Goal: Task Accomplishment & Management: Complete application form

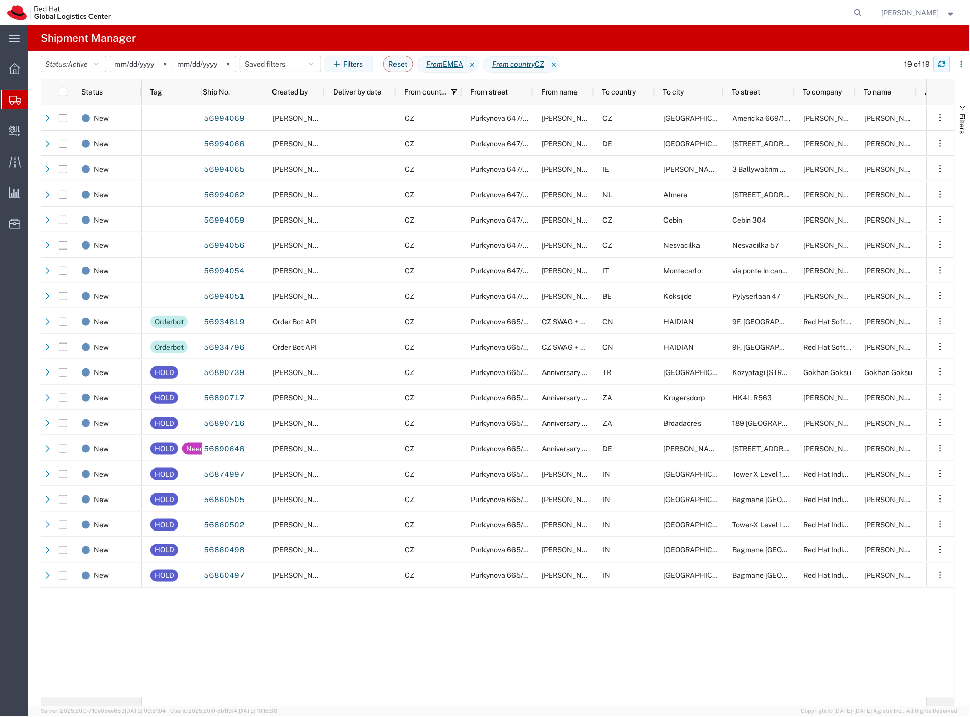
click at [940, 63] on icon "button" at bounding box center [942, 64] width 7 height 7
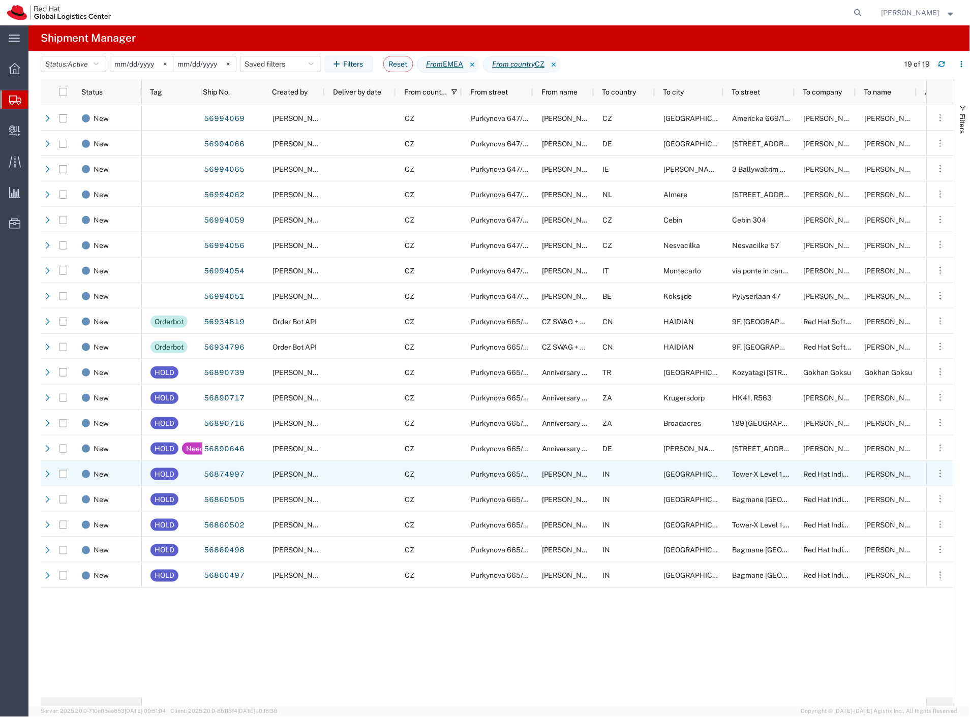
click at [342, 473] on div at bounding box center [360, 473] width 71 height 25
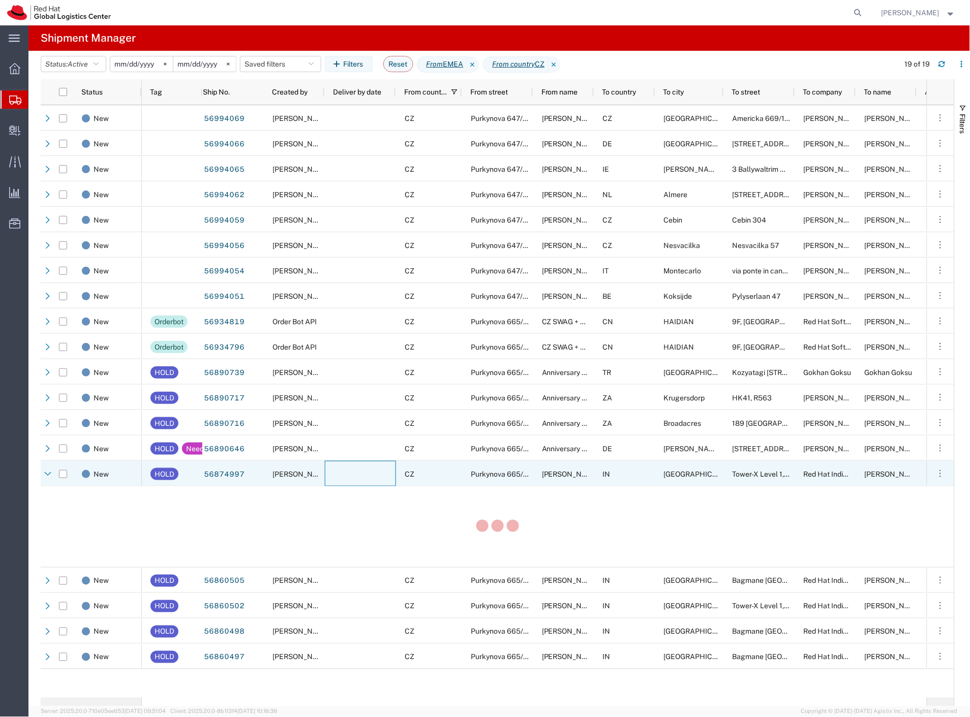
click at [342, 473] on div at bounding box center [360, 473] width 71 height 25
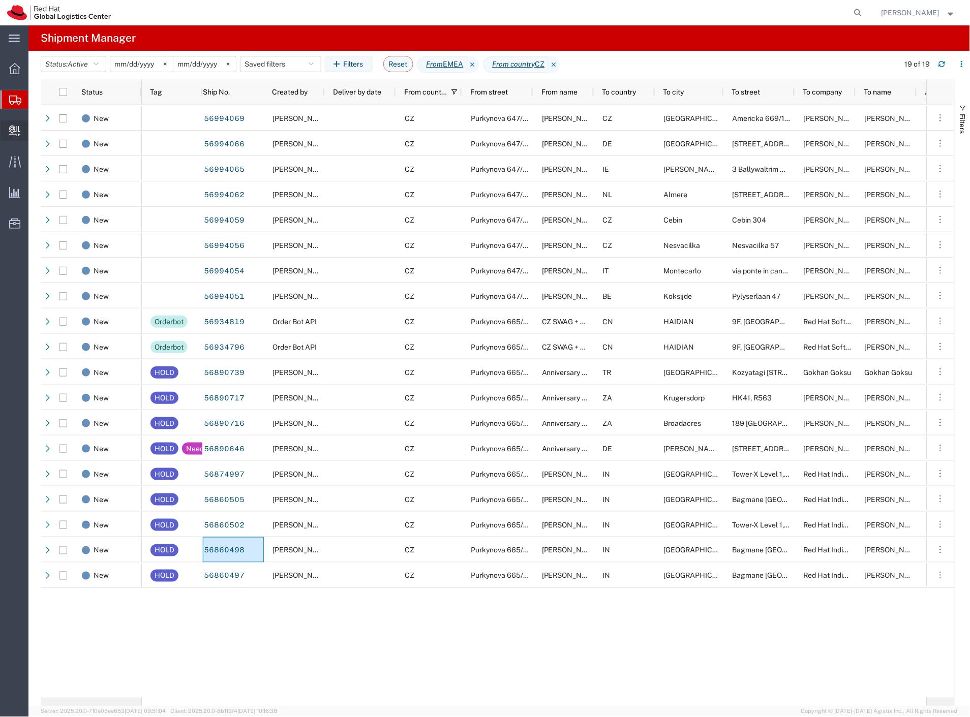
click at [0, 0] on span "Create Delivery" at bounding box center [0, 0] width 0 height 0
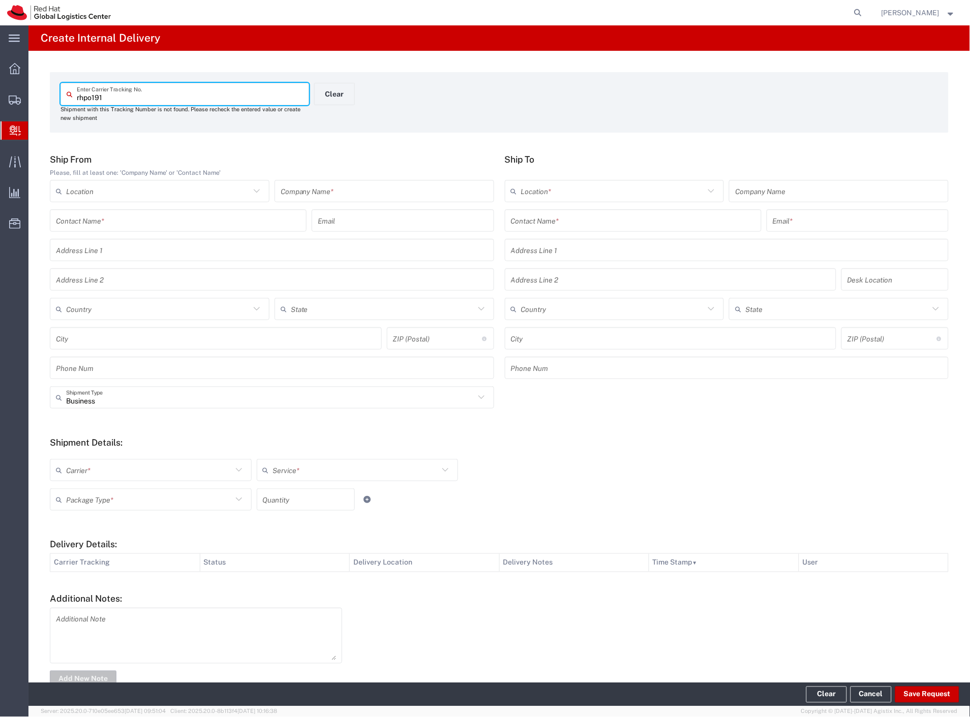
click at [94, 95] on input "rhpo191" at bounding box center [190, 94] width 226 height 18
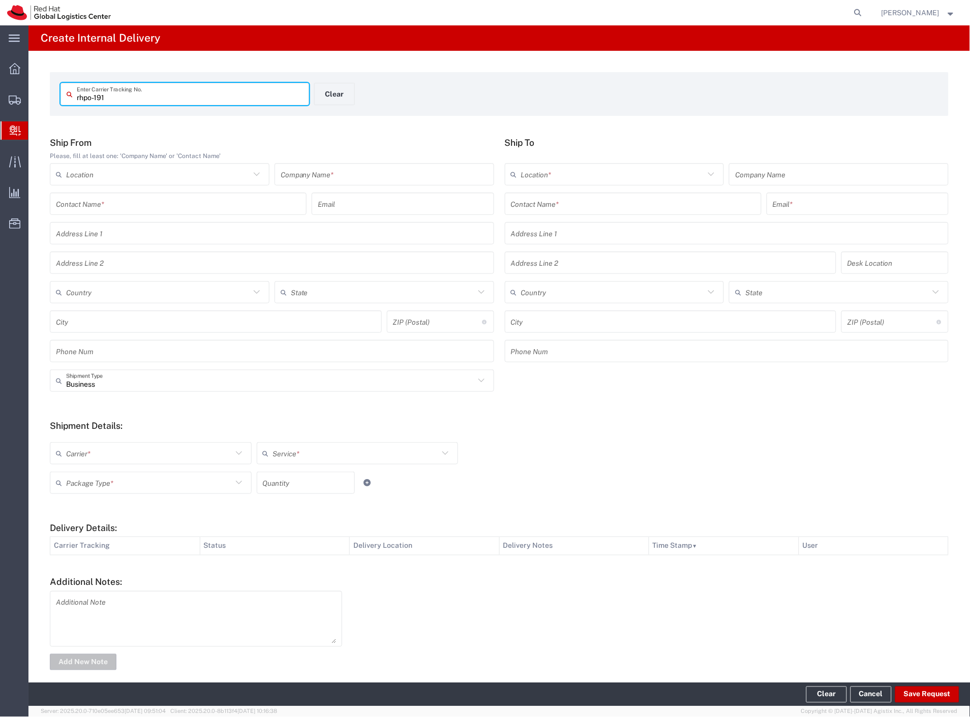
type input "rhpo-191"
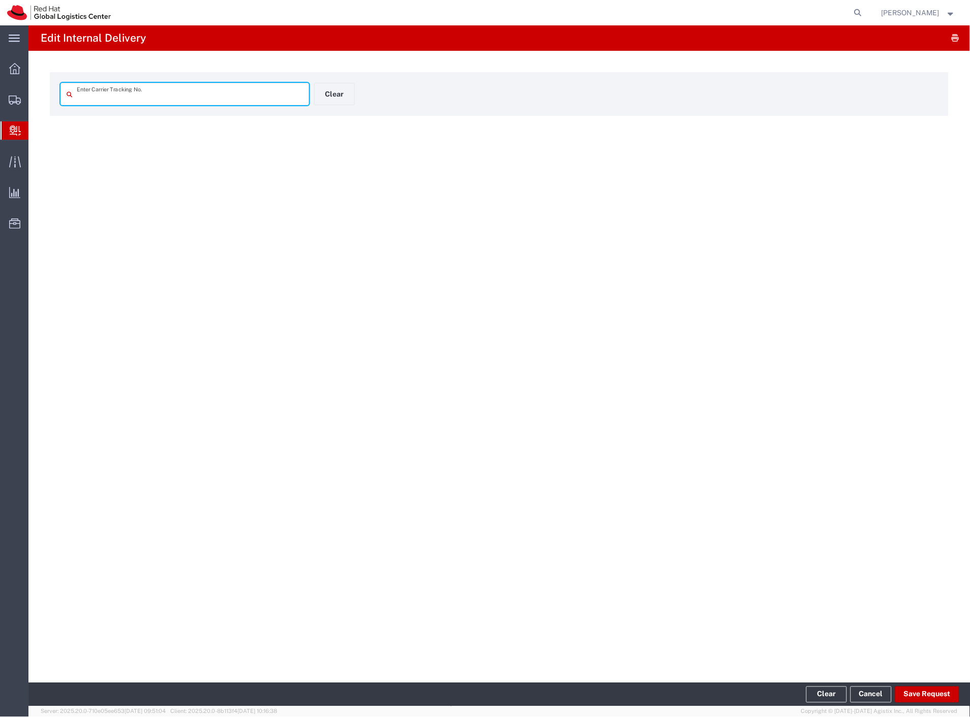
type input "RHPO-191"
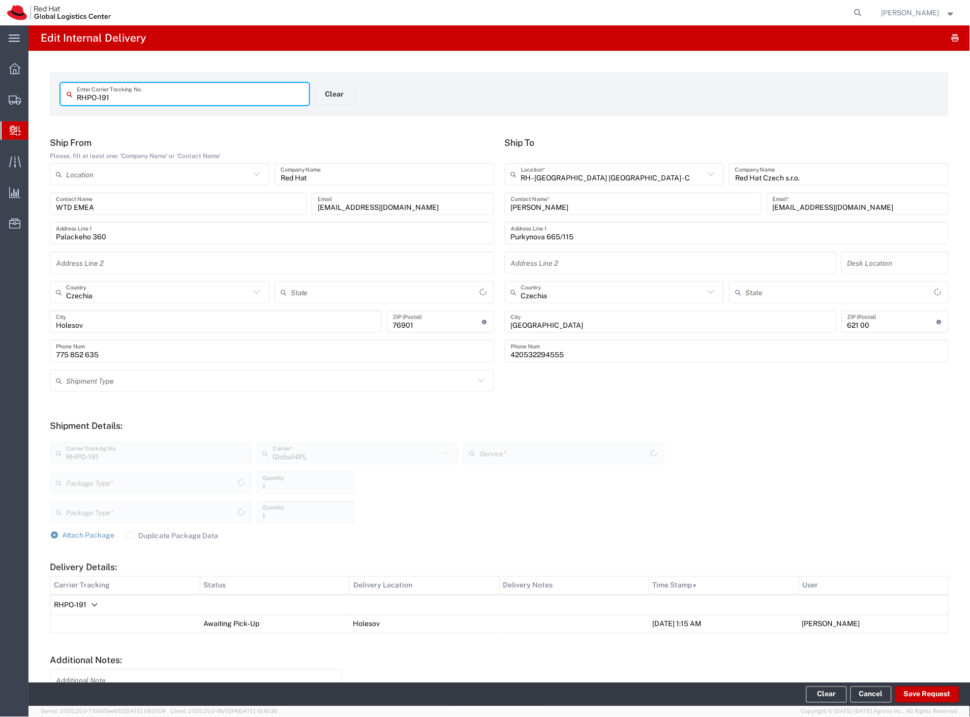
type input "Your Packaging"
type input "Ground"
click at [939, 698] on button "Save Request" at bounding box center [927, 695] width 64 height 16
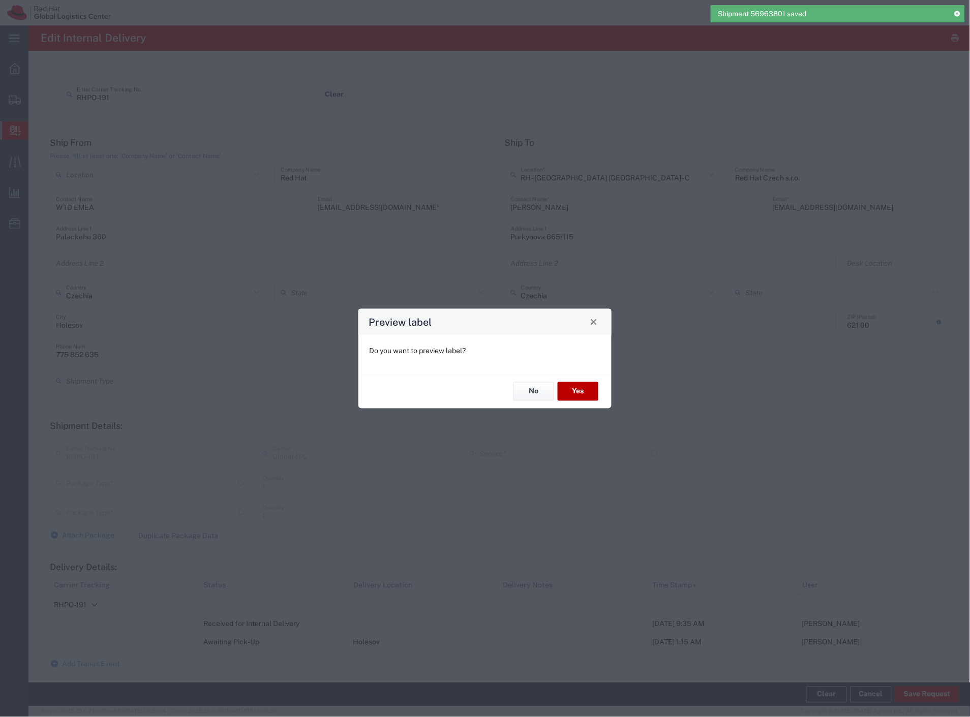
type input "Your Packaging"
type input "Ground"
type input "Your Packaging"
click at [524, 397] on button "No" at bounding box center [534, 391] width 41 height 19
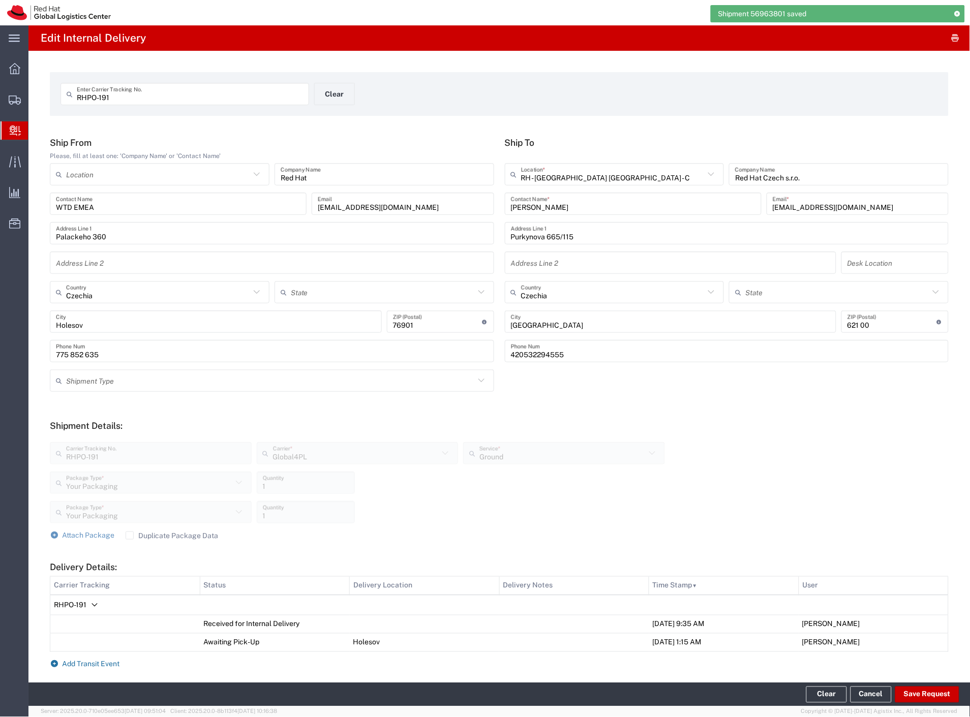
click at [84, 664] on span "Add Transit Event" at bounding box center [91, 665] width 57 height 8
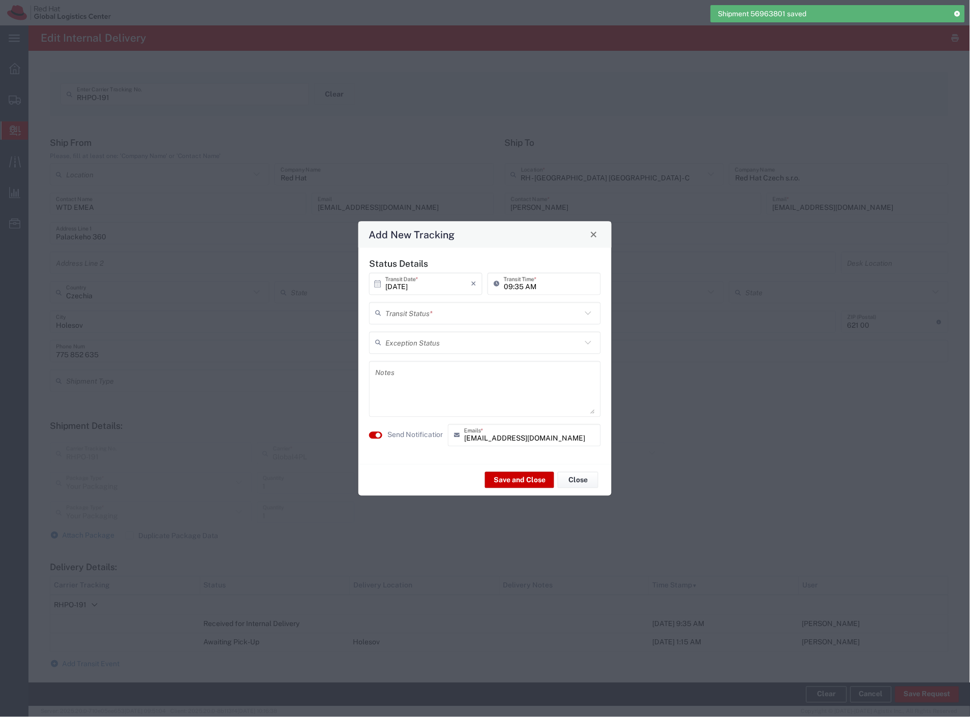
drag, startPoint x: 460, startPoint y: 319, endPoint x: 454, endPoint y: 331, distance: 13.2
click at [459, 319] on input "text" at bounding box center [483, 314] width 196 height 18
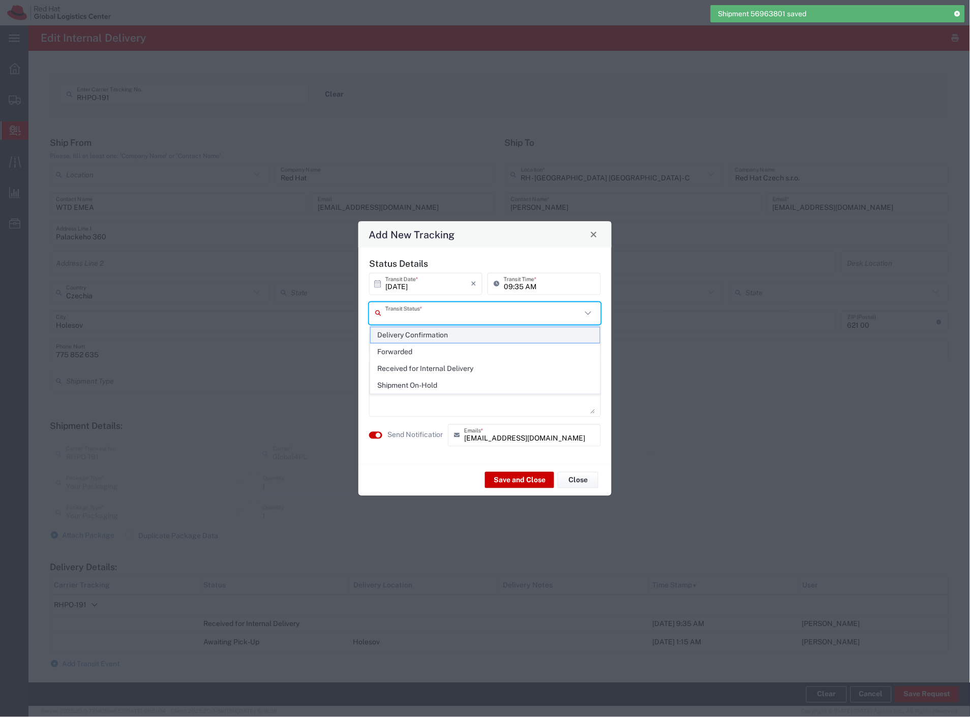
click at [453, 332] on span "Delivery Confirmation" at bounding box center [486, 335] width 230 height 16
type input "Delivery Confirmation"
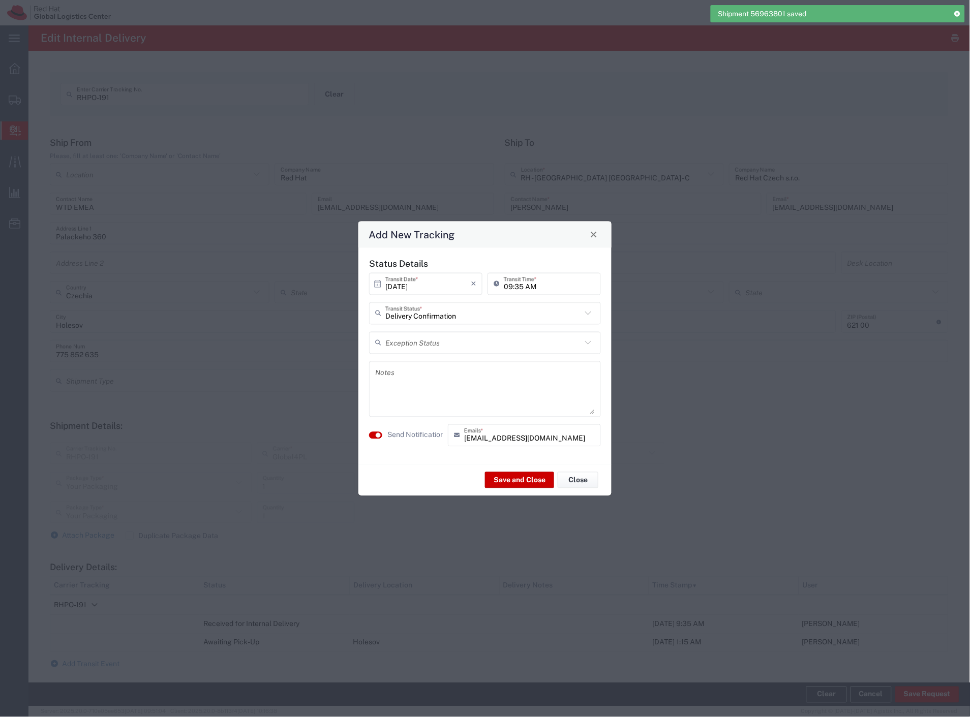
click at [430, 396] on textarea at bounding box center [485, 389] width 220 height 50
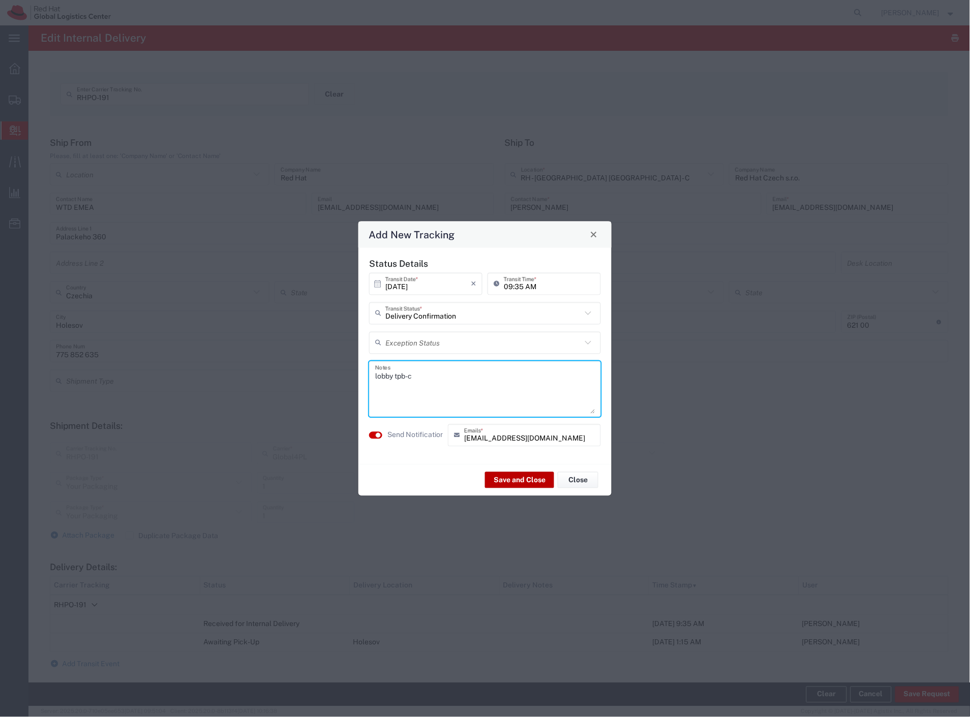
type textarea "lobby tpb-c"
click at [517, 478] on button "Save and Close" at bounding box center [519, 480] width 69 height 16
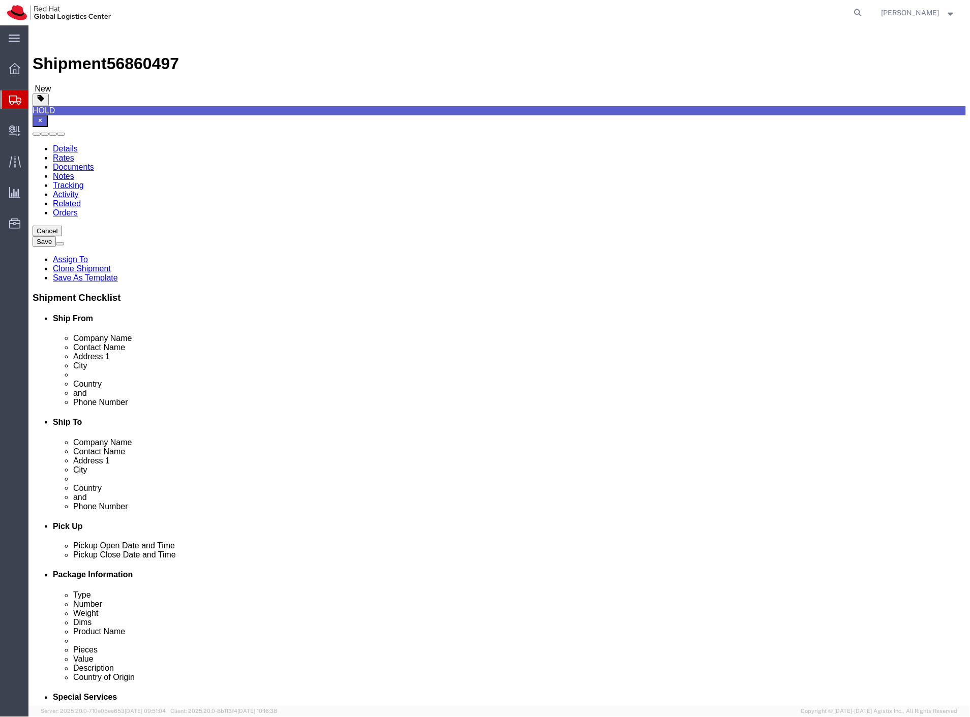
select select "38037"
select select "37925"
click span "56860497"
copy span "56860497"
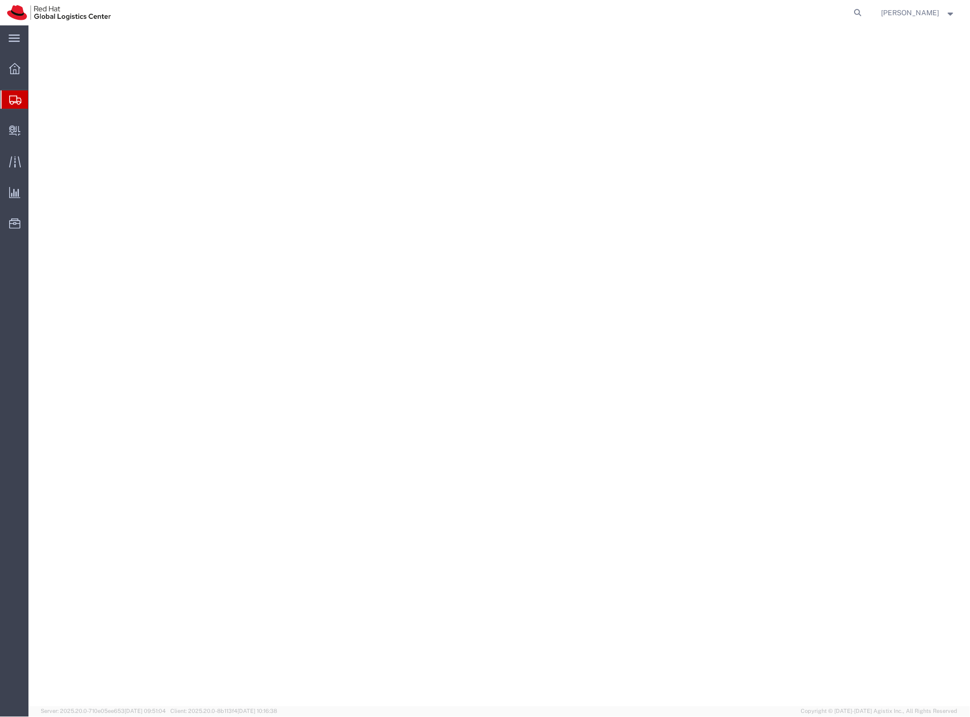
select select "38037"
select select "38007"
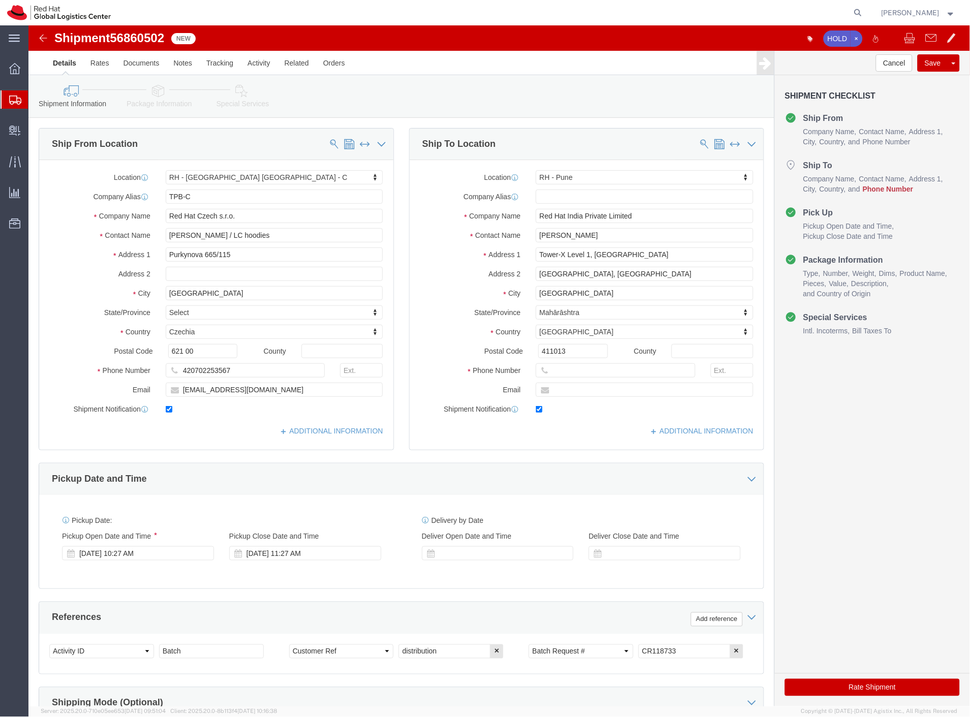
click span "56860502"
copy span "56860502"
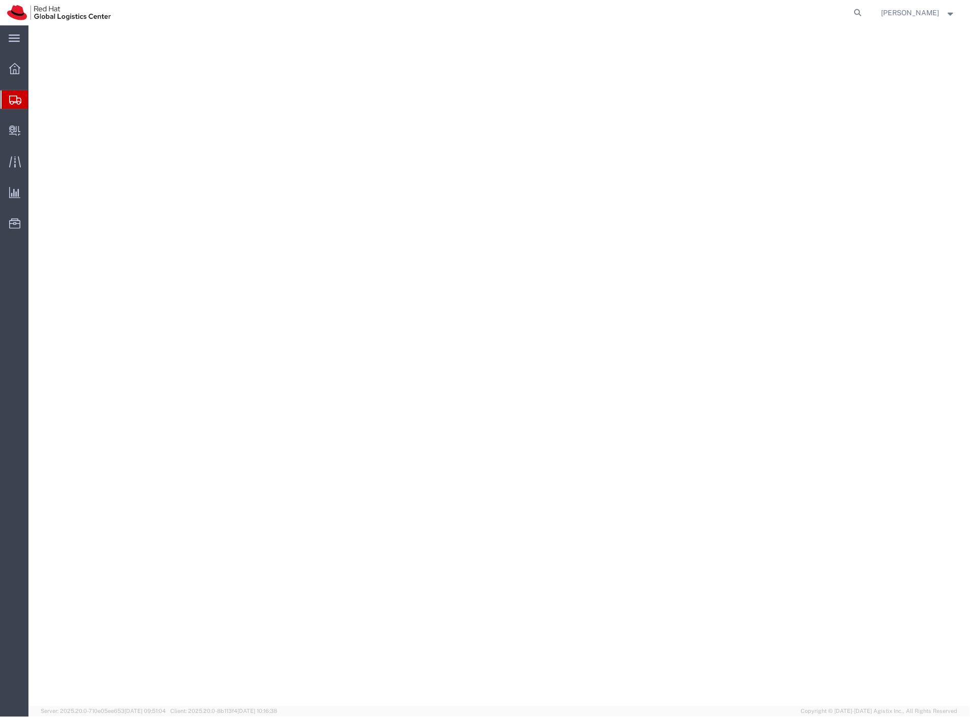
select select "38037"
select select "37925"
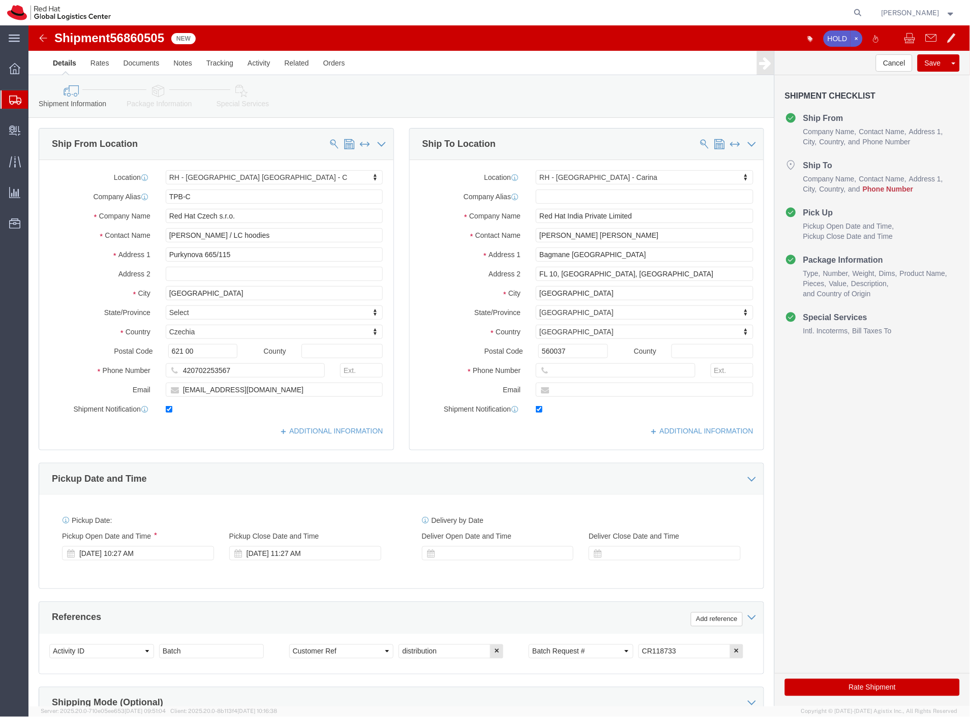
click span "56860505"
copy span "56860505"
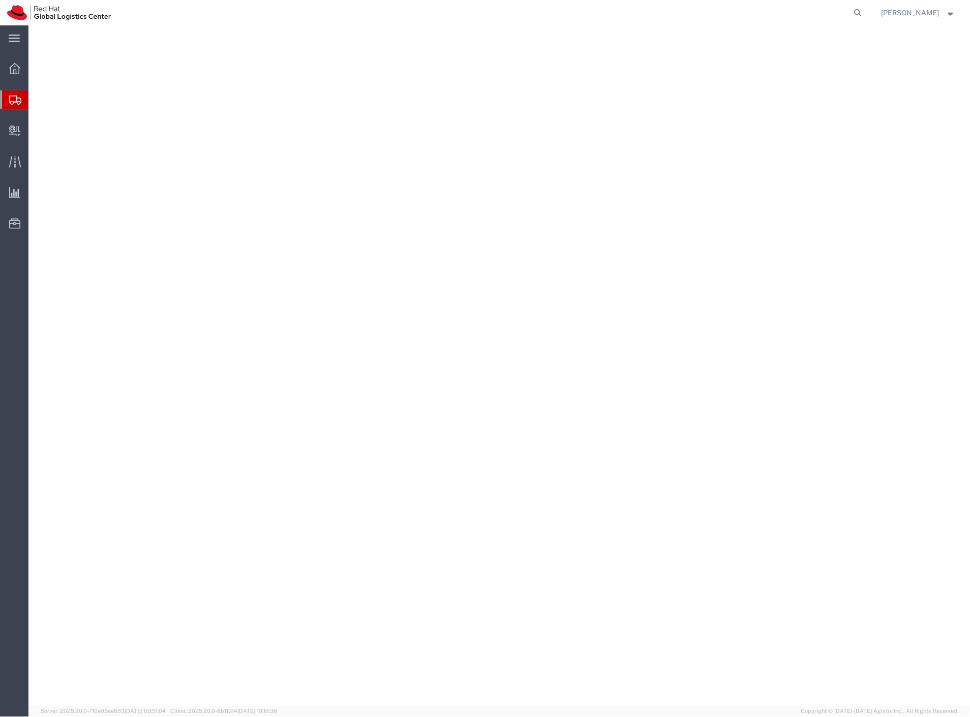
select select "38037"
select select "37925"
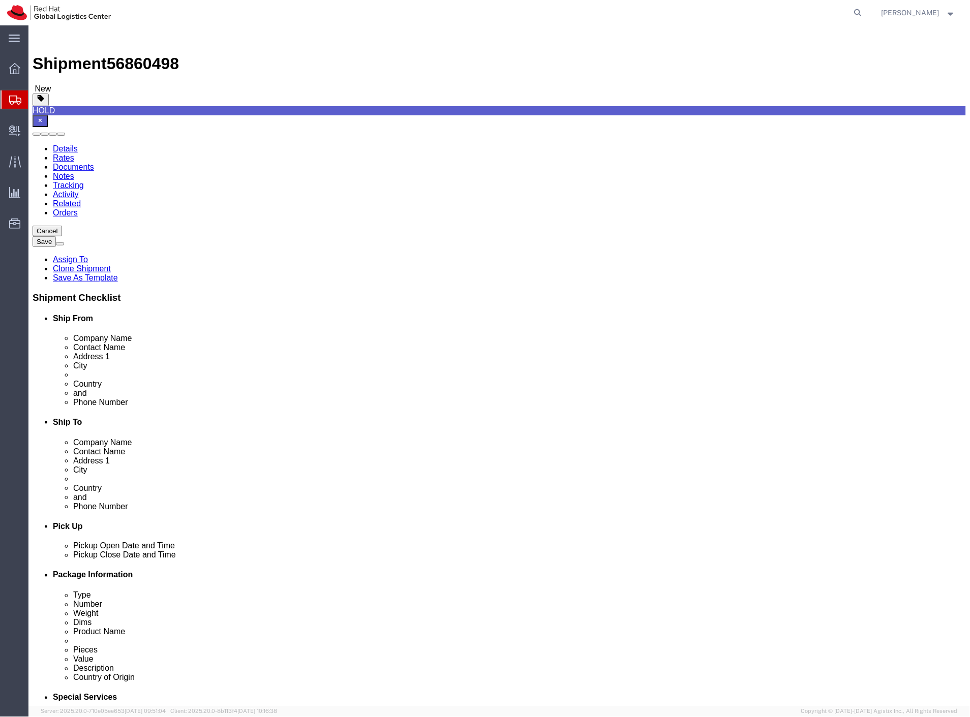
select select "38037"
select select "37925"
drag, startPoint x: 144, startPoint y: 41, endPoint x: 116, endPoint y: 15, distance: 38.2
click span "56860498"
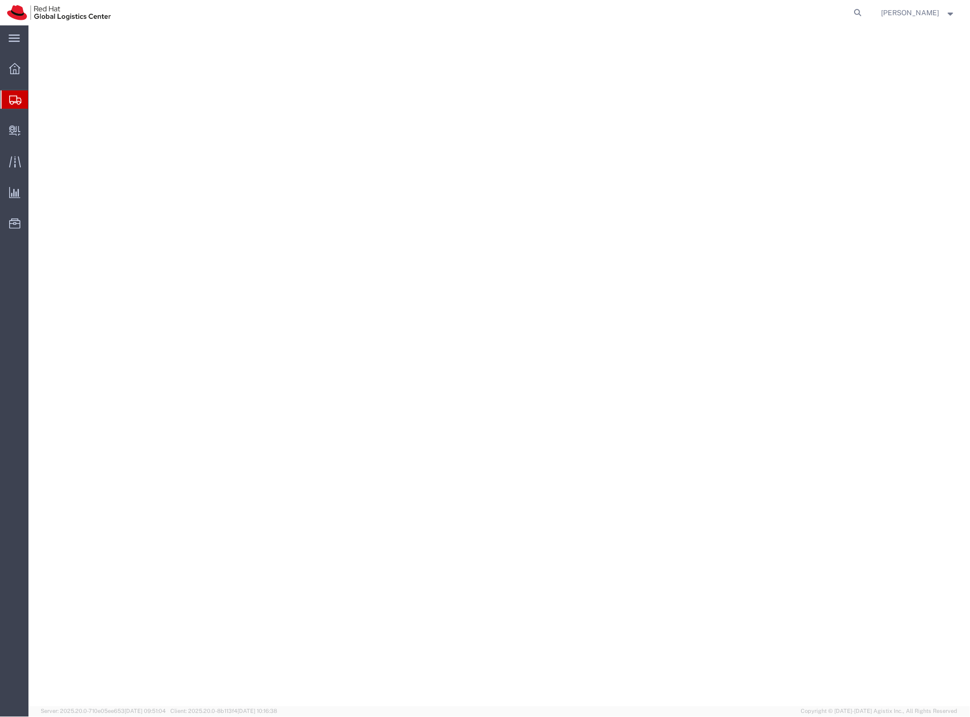
select select "38037"
select select "37925"
